Goal: Task Accomplishment & Management: Use online tool/utility

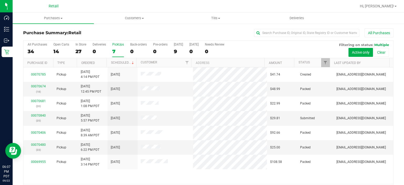
scroll to position [16, 0]
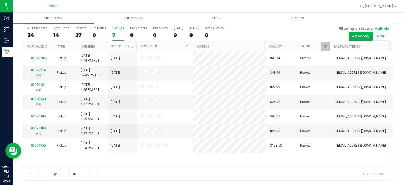
click at [114, 31] on label "PickUps 7" at bounding box center [118, 33] width 12 height 14
click at [0, 0] on input "PickUps 7" at bounding box center [0, 0] width 0 height 0
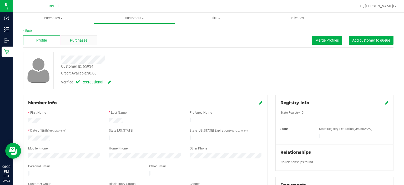
click at [83, 37] on div "Purchases" at bounding box center [78, 40] width 37 height 10
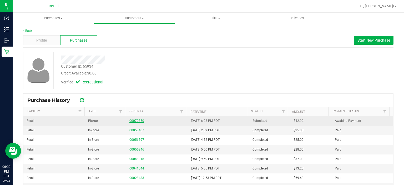
click at [137, 119] on link "00070850" at bounding box center [136, 121] width 15 height 4
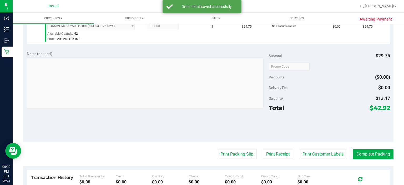
scroll to position [162, 0]
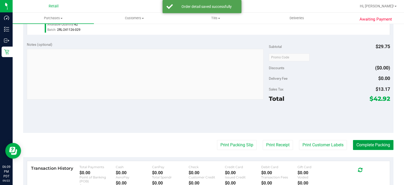
click at [369, 144] on button "Complete Packing" at bounding box center [373, 145] width 41 height 10
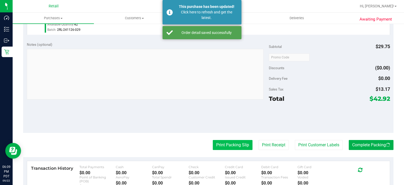
click at [226, 141] on button "Print Packing Slip" at bounding box center [233, 145] width 40 height 10
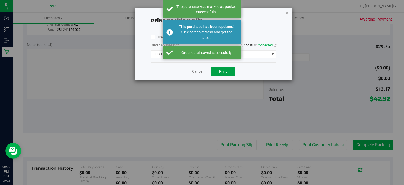
click at [232, 72] on button "Print" at bounding box center [223, 71] width 24 height 9
